Goal: Transaction & Acquisition: Purchase product/service

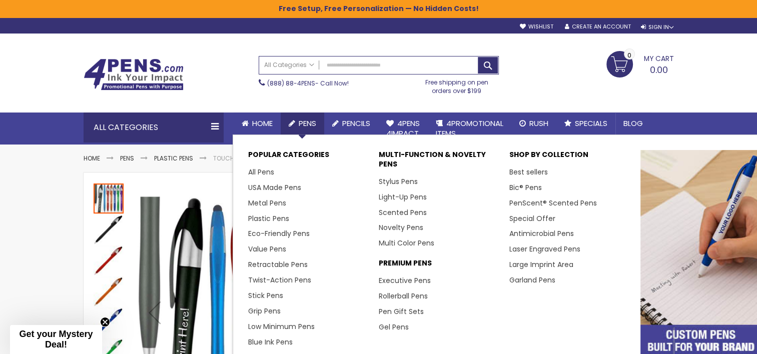
click at [304, 120] on span "Pens" at bounding box center [308, 123] width 18 height 11
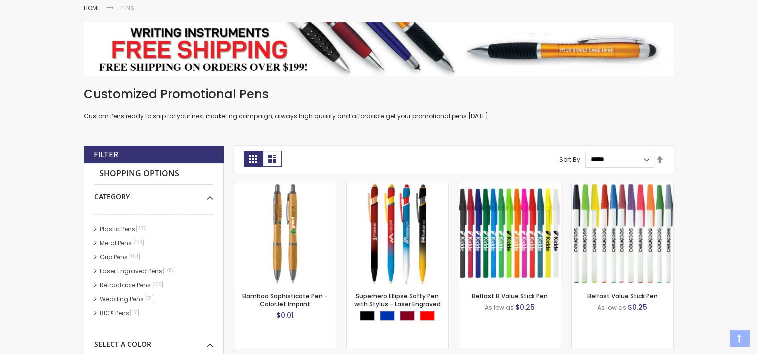
scroll to position [150, 0]
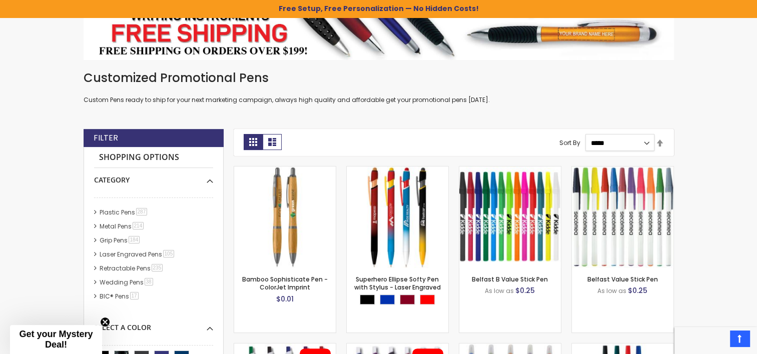
click at [623, 144] on select "**********" at bounding box center [619, 142] width 69 height 17
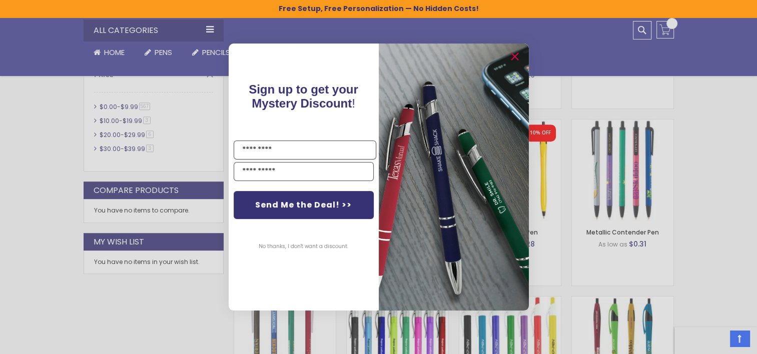
scroll to position [617, 0]
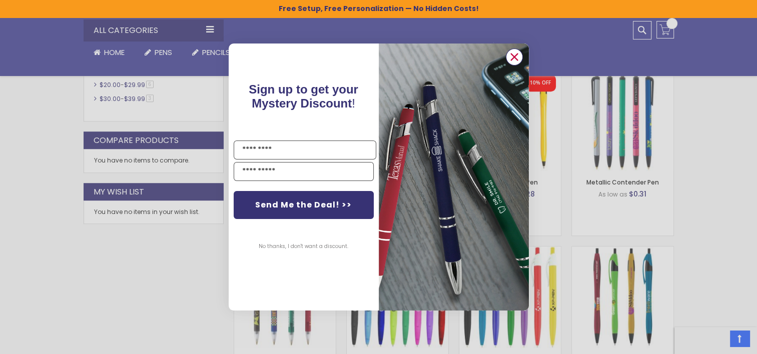
click at [514, 60] on circle "Close dialog" at bounding box center [513, 57] width 15 height 15
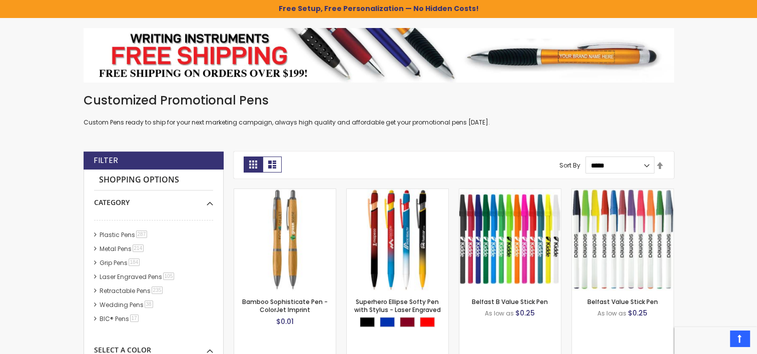
scroll to position [0, 0]
